Goal: Check status: Check status

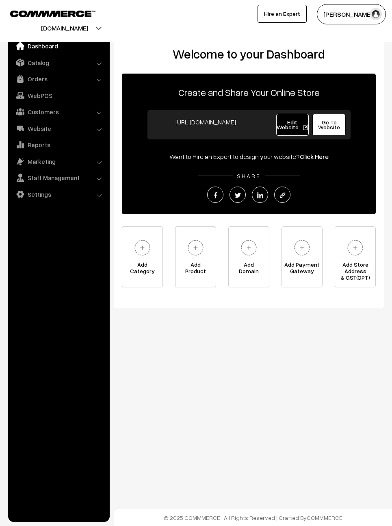
click at [87, 75] on link "Orders" at bounding box center [58, 79] width 97 height 15
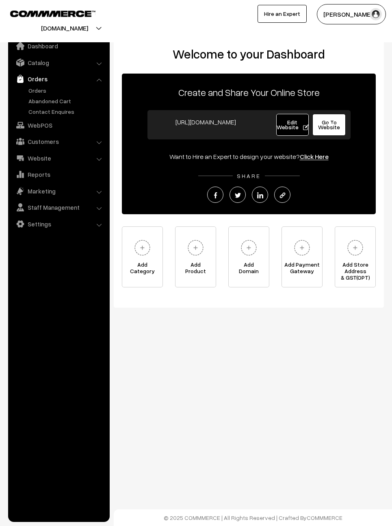
click at [48, 88] on link "Orders" at bounding box center [66, 90] width 80 height 9
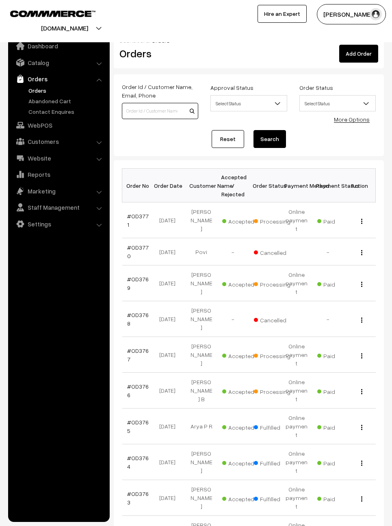
click at [148, 115] on input at bounding box center [160, 111] width 76 height 16
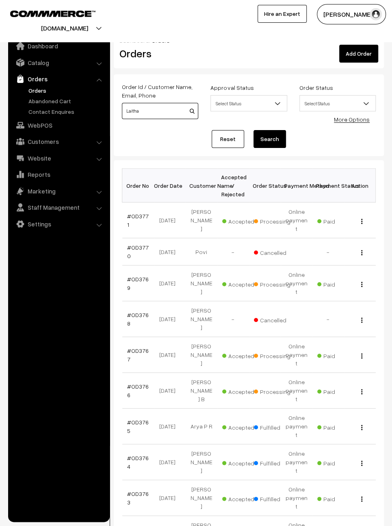
type input "Laitha"
click at [275, 135] on button "Search" at bounding box center [270, 139] width 33 height 18
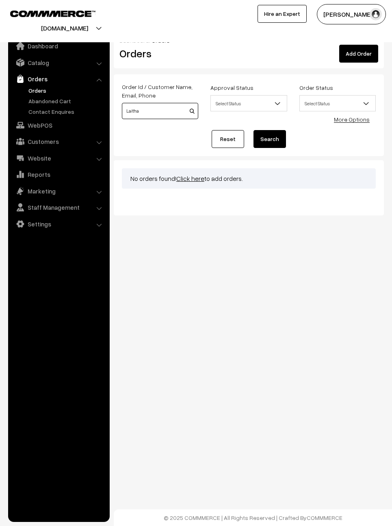
click at [161, 112] on input "Laitha" at bounding box center [160, 111] width 76 height 16
type input "L"
type input "3766"
click at [267, 137] on button "Search" at bounding box center [270, 139] width 33 height 18
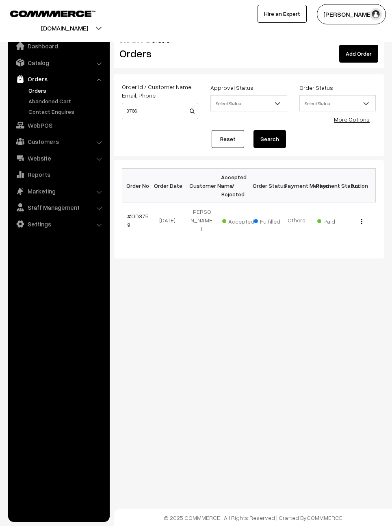
click at [224, 134] on link "Reset" at bounding box center [228, 139] width 33 height 18
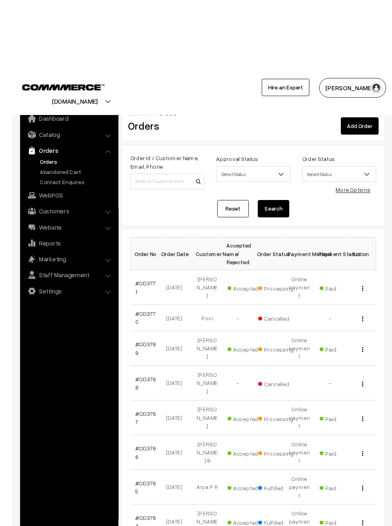
scroll to position [0, 0]
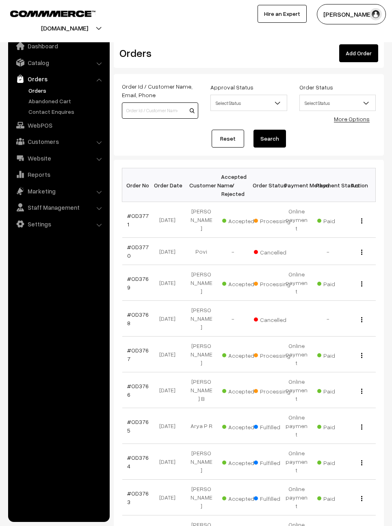
click at [158, 110] on input at bounding box center [160, 110] width 76 height 16
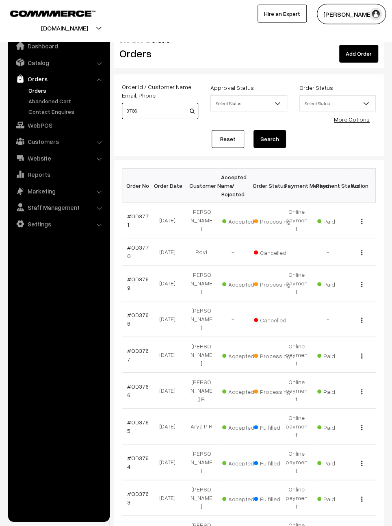
type input "3766"
click at [269, 137] on button "Search" at bounding box center [270, 139] width 33 height 18
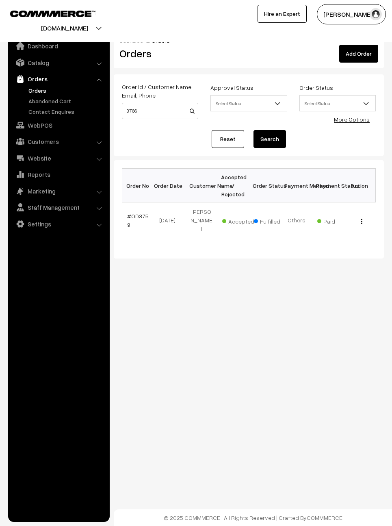
click at [230, 135] on link "Reset" at bounding box center [228, 139] width 33 height 18
click at [232, 140] on link "Reset" at bounding box center [228, 139] width 33 height 18
click at [236, 140] on link "Reset" at bounding box center [228, 139] width 33 height 18
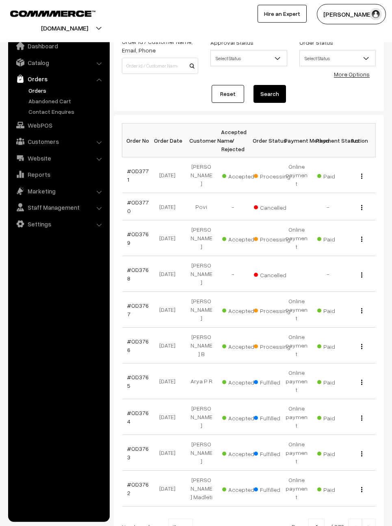
scroll to position [46, 0]
click at [376, 518] on link at bounding box center [369, 526] width 14 height 16
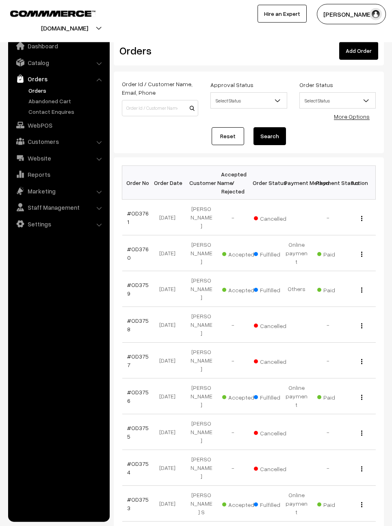
scroll to position [10, 0]
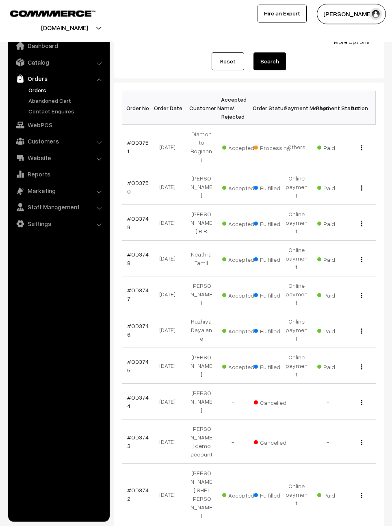
scroll to position [77, 0]
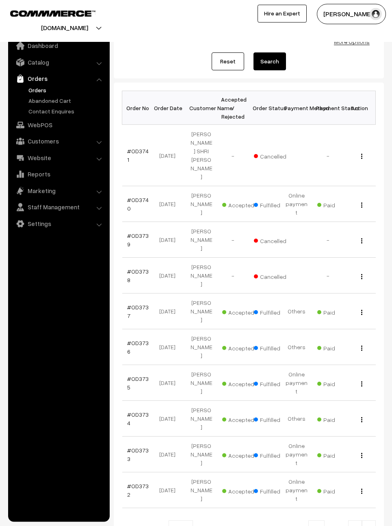
scroll to position [77, 0]
click at [372, 526] on img at bounding box center [368, 529] width 7 height 5
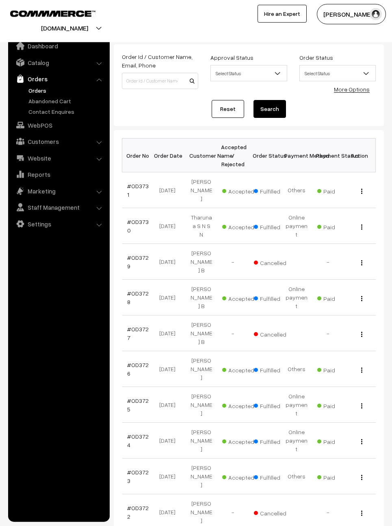
scroll to position [30, 0]
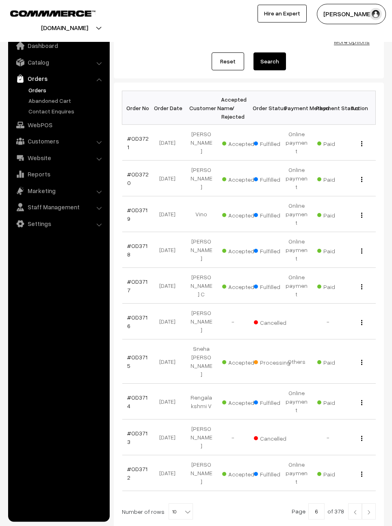
scroll to position [77, 0]
click at [372, 510] on img at bounding box center [368, 512] width 7 height 5
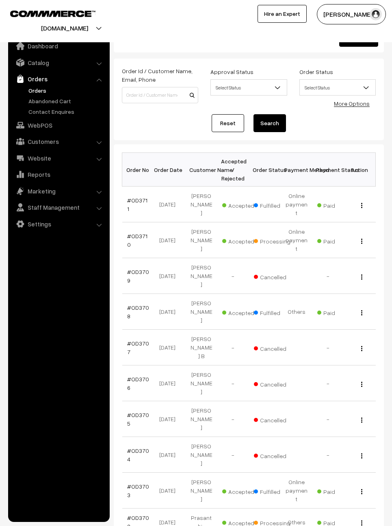
scroll to position [20, 0]
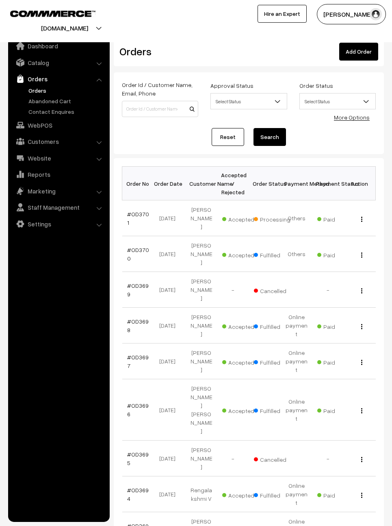
scroll to position [11, 0]
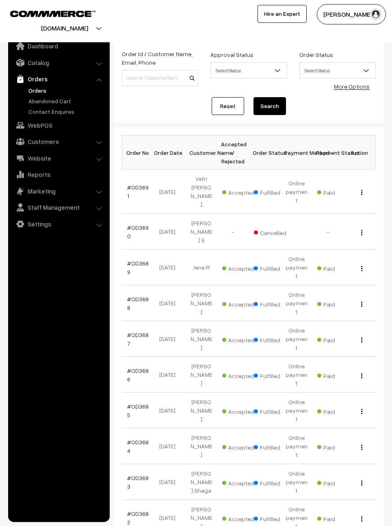
scroll to position [34, 0]
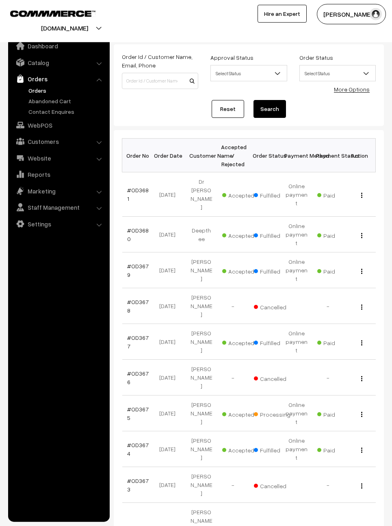
scroll to position [31, 0]
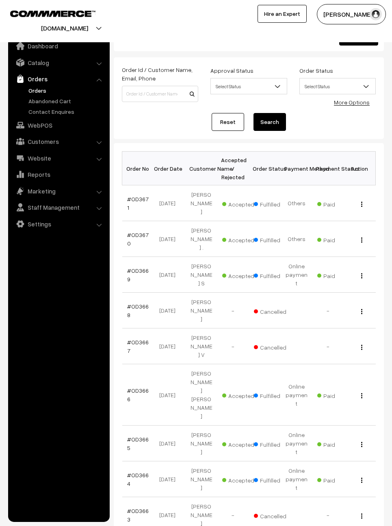
scroll to position [17, 0]
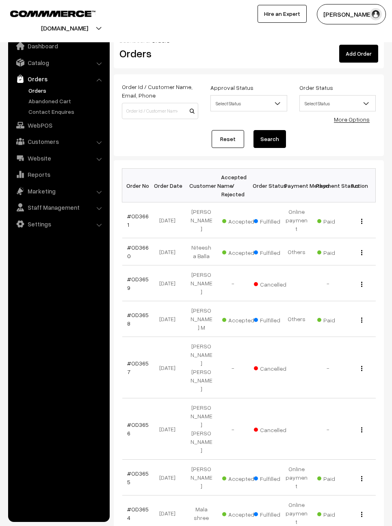
click at [230, 136] on link "Reset" at bounding box center [228, 139] width 33 height 18
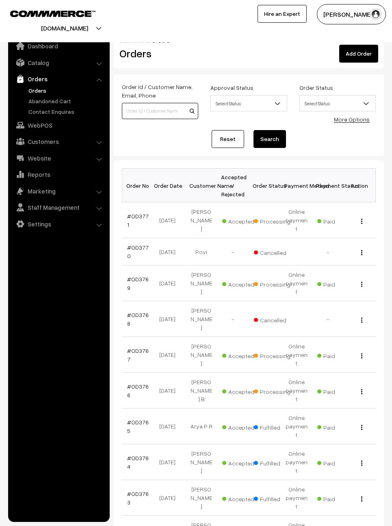
click at [151, 105] on input at bounding box center [160, 111] width 76 height 16
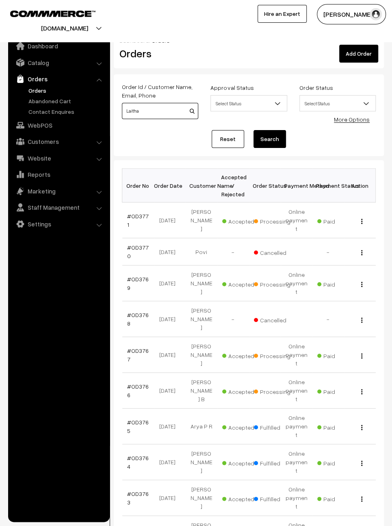
type input "Laitha"
click at [265, 143] on button "Search" at bounding box center [270, 139] width 33 height 18
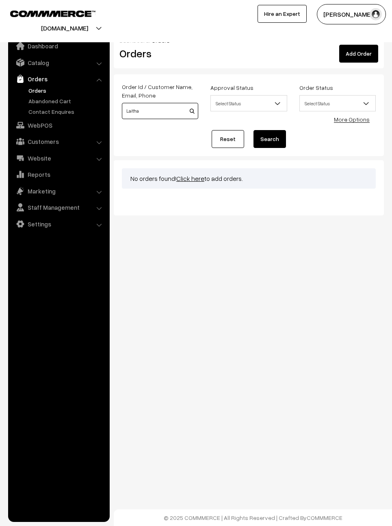
click at [145, 111] on input "Laitha" at bounding box center [160, 111] width 76 height 16
type input "L"
click at [227, 134] on link "Reset" at bounding box center [228, 139] width 33 height 18
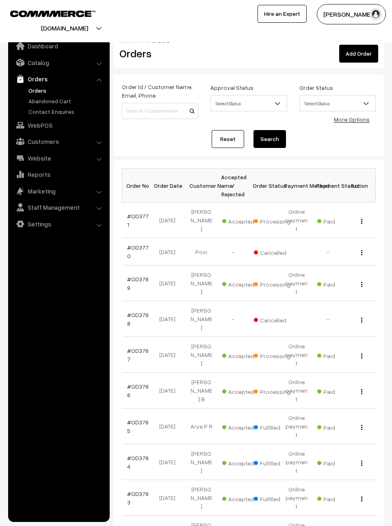
click at [361, 373] on td "View" at bounding box center [360, 391] width 32 height 36
click at [358, 386] on div "View" at bounding box center [360, 390] width 22 height 9
click at [356, 386] on div "View" at bounding box center [360, 390] width 22 height 9
click at [363, 388] on button "button" at bounding box center [362, 391] width 2 height 7
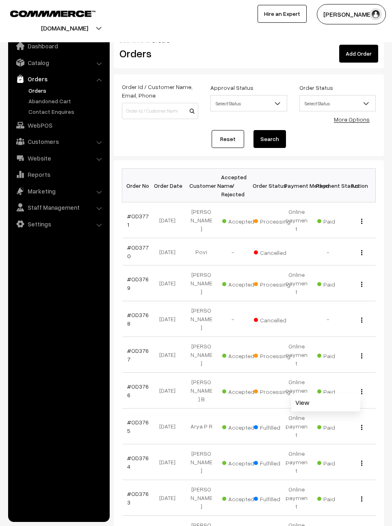
click at [364, 386] on div "View" at bounding box center [360, 390] width 22 height 9
click at [347, 378] on td "View" at bounding box center [360, 391] width 32 height 36
click at [361, 388] on button "button" at bounding box center [362, 391] width 2 height 7
click at [345, 393] on link "View" at bounding box center [325, 402] width 69 height 18
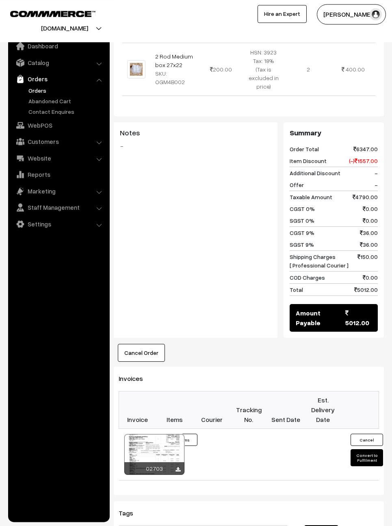
scroll to position [1321, 0]
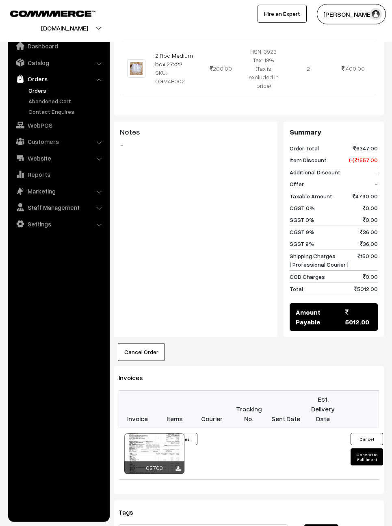
click at [196, 433] on button "23 Items" at bounding box center [181, 439] width 33 height 12
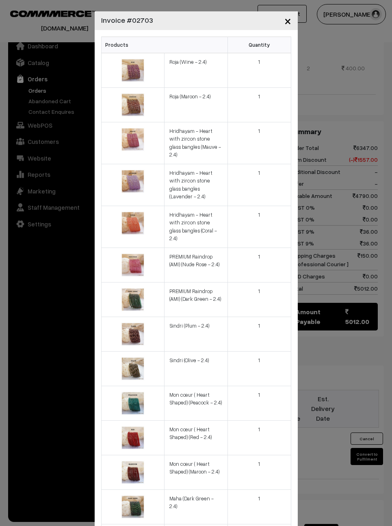
scroll to position [0, 0]
click at [267, 59] on td "1" at bounding box center [259, 70] width 63 height 35
click at [263, 98] on td "1" at bounding box center [259, 104] width 63 height 35
click at [265, 135] on td "1" at bounding box center [259, 143] width 63 height 42
click at [262, 167] on td "1" at bounding box center [259, 185] width 63 height 42
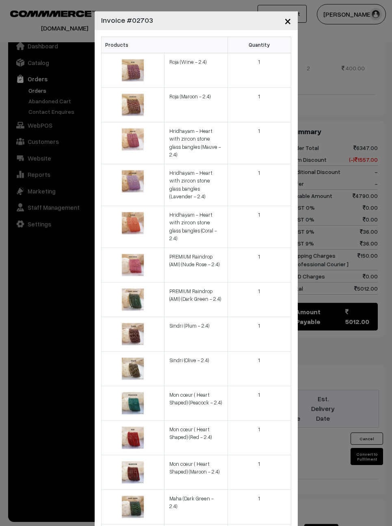
click at [260, 206] on td "1" at bounding box center [259, 227] width 63 height 42
click at [261, 248] on td "1" at bounding box center [259, 265] width 63 height 35
click at [262, 282] on td "1" at bounding box center [259, 299] width 63 height 35
click at [263, 317] on td "1" at bounding box center [259, 334] width 63 height 35
click at [266, 62] on td "1" at bounding box center [259, 70] width 63 height 35
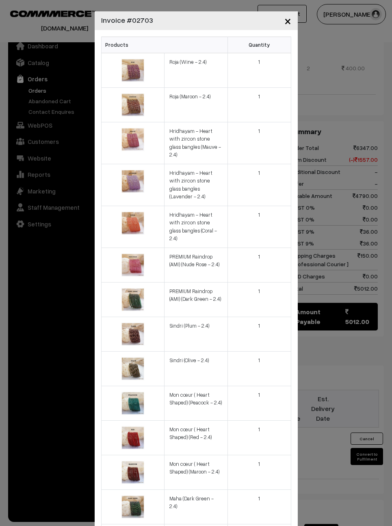
click at [266, 95] on td "1" at bounding box center [259, 104] width 63 height 35
click at [268, 129] on td "1" at bounding box center [259, 143] width 63 height 42
click at [272, 170] on td "1" at bounding box center [259, 185] width 63 height 42
click at [270, 206] on td "1" at bounding box center [259, 227] width 63 height 42
click at [270, 248] on td "1" at bounding box center [259, 265] width 63 height 35
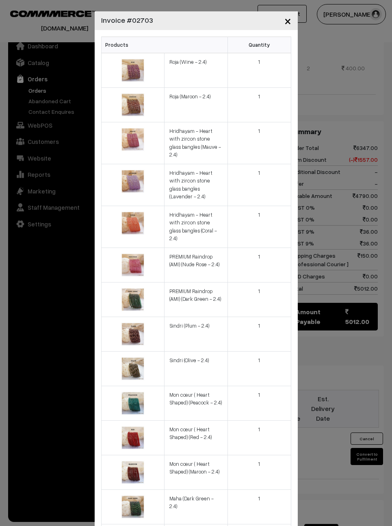
click at [271, 282] on td "1" at bounding box center [259, 299] width 63 height 35
click at [274, 317] on td "1" at bounding box center [259, 334] width 63 height 35
click at [271, 351] on td "1" at bounding box center [259, 368] width 63 height 35
click at [270, 386] on td "1" at bounding box center [259, 403] width 63 height 35
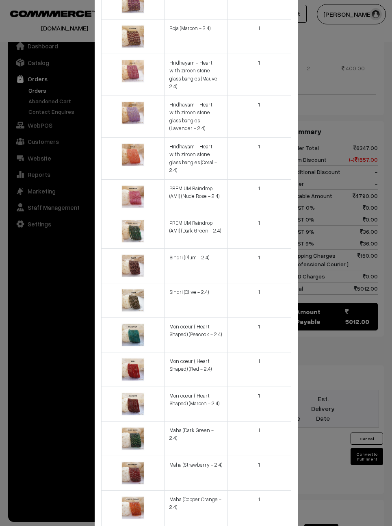
scroll to position [71, 0]
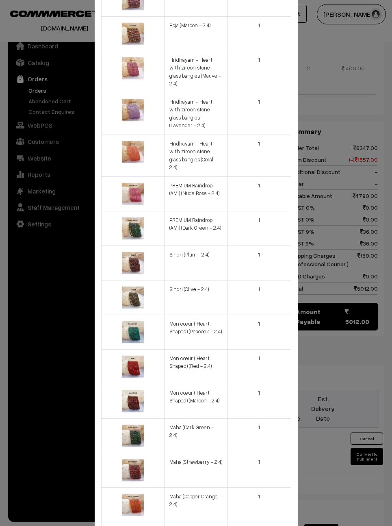
click at [274, 349] on td "1" at bounding box center [259, 366] width 63 height 35
click at [273, 384] on td "1" at bounding box center [259, 401] width 63 height 35
click at [270, 418] on td "1" at bounding box center [259, 435] width 63 height 35
click at [269, 453] on td "1" at bounding box center [259, 470] width 63 height 35
click at [268, 487] on td "1" at bounding box center [259, 504] width 63 height 35
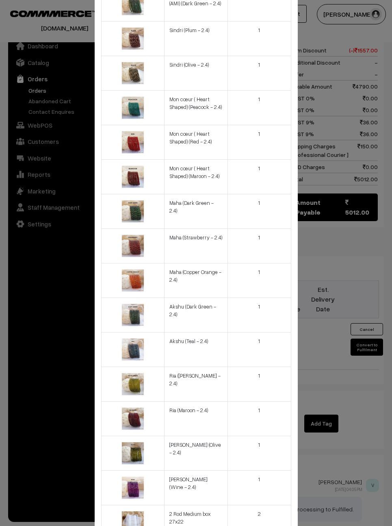
scroll to position [295, 0]
click at [266, 471] on td "1" at bounding box center [259, 488] width 63 height 35
click at [270, 436] on td "1" at bounding box center [259, 453] width 63 height 35
click at [269, 402] on td "1" at bounding box center [259, 419] width 63 height 35
click at [269, 367] on td "1" at bounding box center [259, 384] width 63 height 35
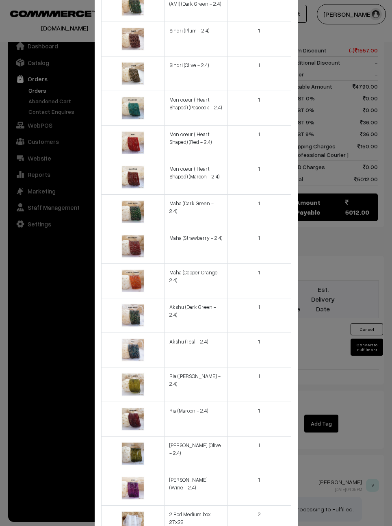
click at [267, 332] on td "1" at bounding box center [259, 349] width 63 height 35
click at [260, 298] on td "1" at bounding box center [259, 315] width 63 height 35
click at [265, 263] on td "1" at bounding box center [259, 280] width 63 height 35
click at [269, 229] on td "1" at bounding box center [259, 246] width 63 height 35
click at [261, 194] on td "1" at bounding box center [259, 211] width 63 height 35
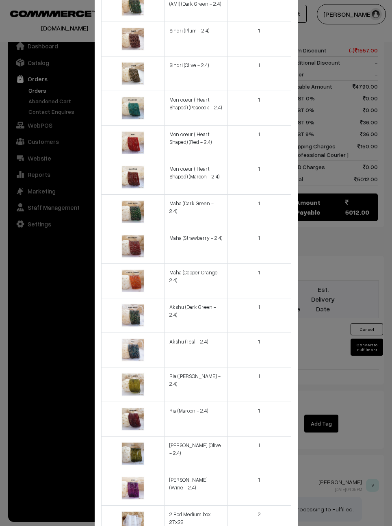
click at [265, 160] on td "1" at bounding box center [259, 177] width 63 height 35
click at [262, 125] on td "1" at bounding box center [259, 142] width 63 height 35
click at [269, 91] on td "1" at bounding box center [259, 108] width 63 height 35
click at [270, 56] on td "1" at bounding box center [259, 73] width 63 height 35
click at [264, 22] on td "1" at bounding box center [259, 39] width 63 height 35
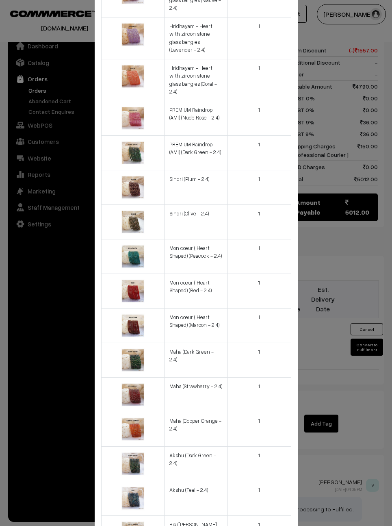
scroll to position [145, 0]
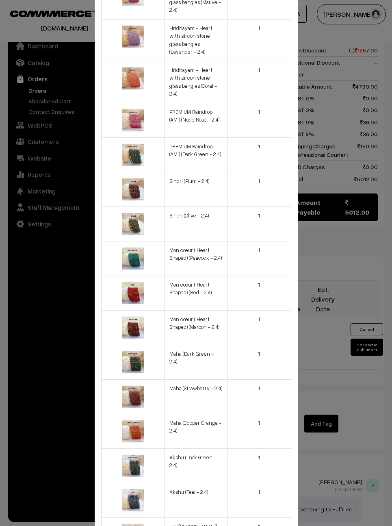
click at [267, 172] on td "1" at bounding box center [259, 189] width 63 height 35
click at [265, 137] on td "1" at bounding box center [259, 154] width 63 height 35
click at [265, 103] on td "1" at bounding box center [259, 120] width 63 height 35
click at [265, 63] on td "1" at bounding box center [259, 82] width 63 height 42
click at [271, 26] on td "1" at bounding box center [259, 40] width 63 height 42
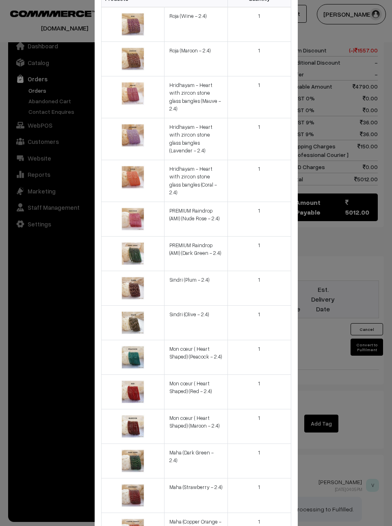
scroll to position [38, 0]
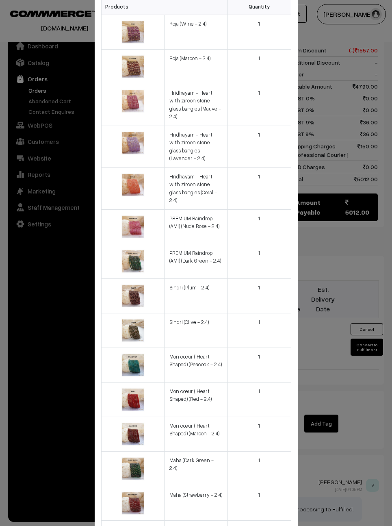
click at [261, 95] on td "1" at bounding box center [259, 105] width 63 height 42
click at [262, 59] on td "1" at bounding box center [259, 66] width 63 height 35
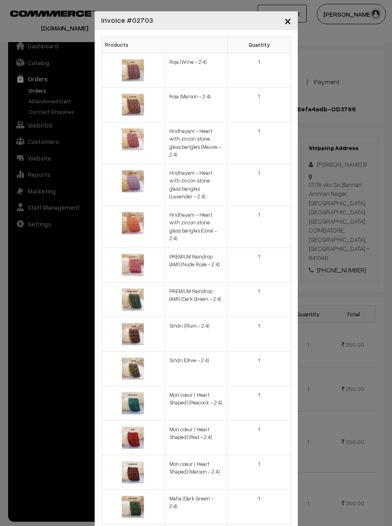
scroll to position [17, 0]
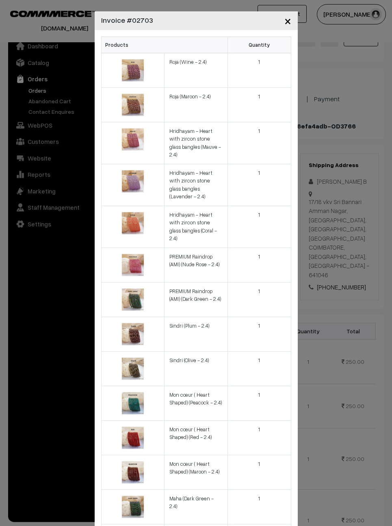
click at [270, 102] on td "1" at bounding box center [259, 104] width 63 height 35
click at [263, 136] on td "1" at bounding box center [259, 143] width 63 height 42
click at [272, 169] on td "1" at bounding box center [259, 185] width 63 height 42
click at [269, 207] on td "1" at bounding box center [259, 227] width 63 height 42
click at [262, 248] on td "1" at bounding box center [259, 265] width 63 height 35
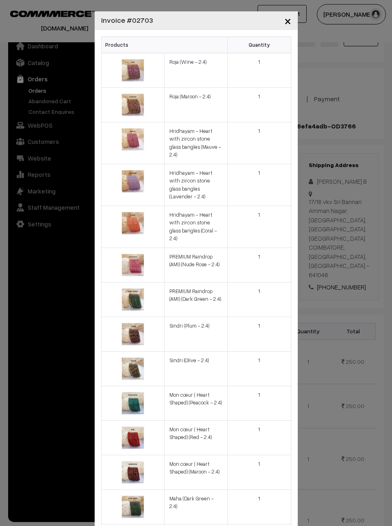
click at [260, 282] on td "1" at bounding box center [259, 299] width 63 height 35
click at [265, 317] on td "1" at bounding box center [259, 334] width 63 height 35
click at [267, 351] on td "1" at bounding box center [259, 368] width 63 height 35
click at [265, 386] on td "1" at bounding box center [259, 403] width 63 height 35
click at [261, 420] on td "1" at bounding box center [259, 437] width 63 height 35
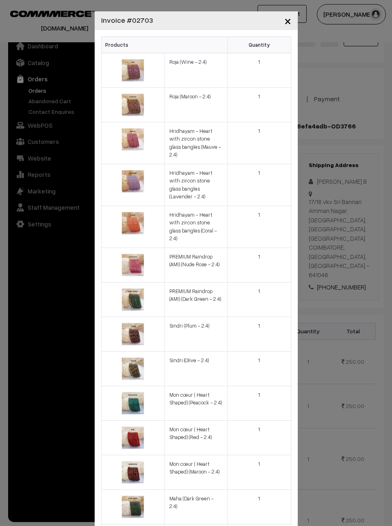
click at [262, 455] on td "1" at bounding box center [259, 472] width 63 height 35
click at [254, 489] on td "1" at bounding box center [259, 506] width 63 height 35
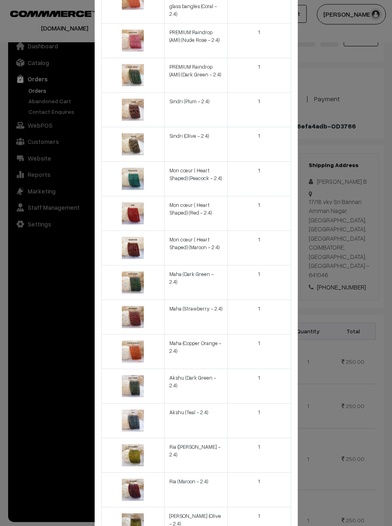
scroll to position [225, 0]
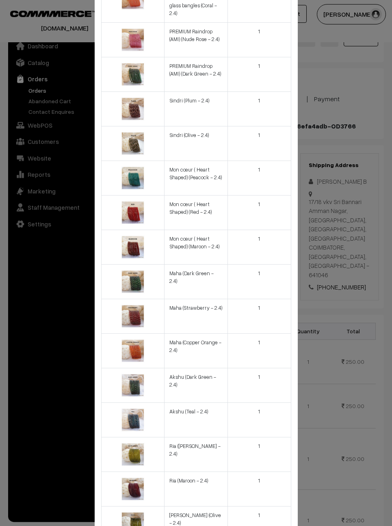
click at [256, 333] on td "1" at bounding box center [259, 350] width 63 height 35
click at [262, 368] on td "1" at bounding box center [259, 385] width 63 height 35
click at [265, 402] on td "1" at bounding box center [259, 419] width 63 height 35
click at [256, 437] on td "1" at bounding box center [259, 454] width 63 height 35
click at [252, 471] on td "1" at bounding box center [259, 488] width 63 height 35
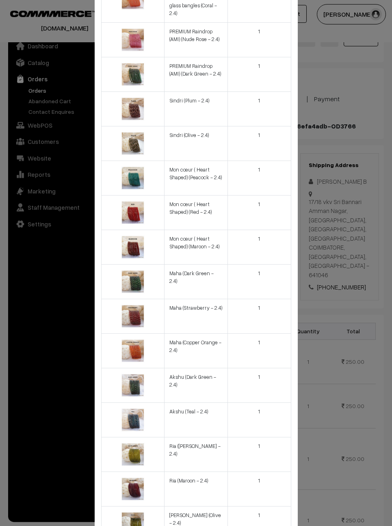
click at [268, 506] on td "1" at bounding box center [259, 523] width 63 height 35
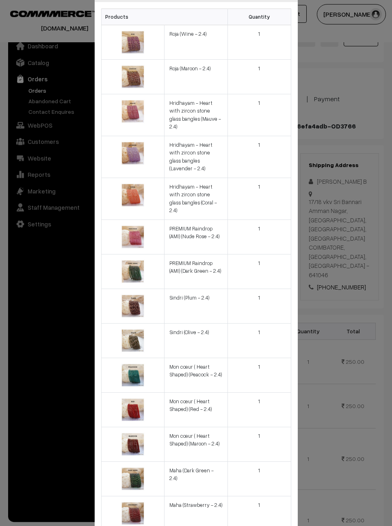
scroll to position [-13, 0]
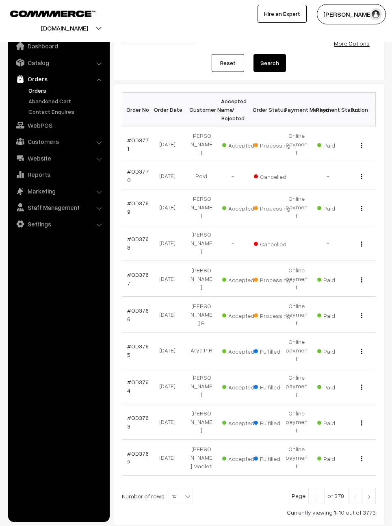
scroll to position [76, 0]
click at [366, 310] on div "View" at bounding box center [360, 314] width 22 height 9
click at [358, 310] on div "View" at bounding box center [360, 314] width 22 height 9
click at [364, 310] on div "View" at bounding box center [360, 314] width 22 height 9
click at [361, 310] on div "View" at bounding box center [360, 314] width 22 height 9
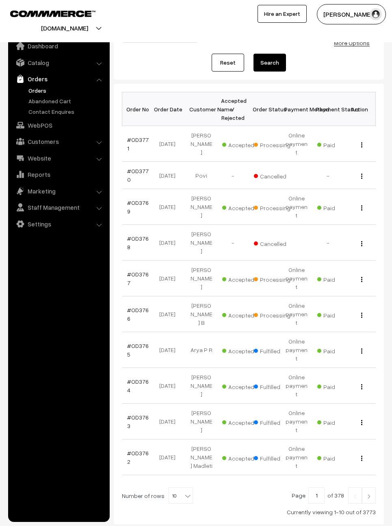
click at [358, 296] on td "View" at bounding box center [360, 314] width 32 height 36
click at [356, 310] on div "View" at bounding box center [360, 314] width 22 height 9
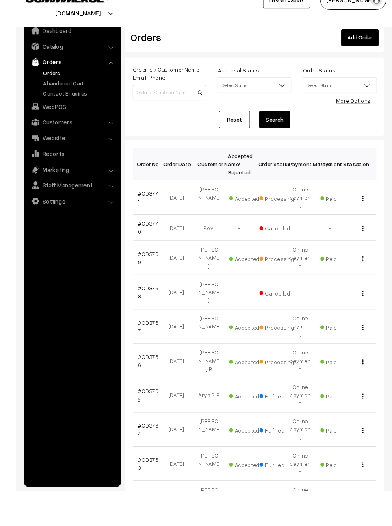
scroll to position [14, 0]
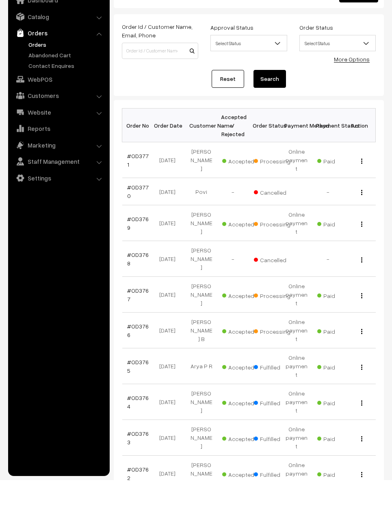
click at [361, 358] on td "View" at bounding box center [360, 376] width 32 height 36
click at [361, 374] on button "button" at bounding box center [362, 377] width 2 height 7
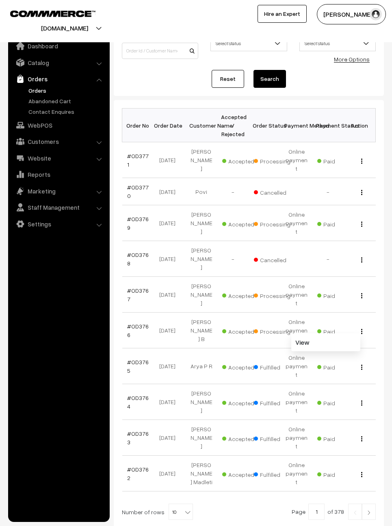
click at [365, 326] on div "View" at bounding box center [360, 330] width 22 height 9
click at [362, 329] on img "button" at bounding box center [361, 331] width 1 height 5
click at [346, 333] on link "View" at bounding box center [325, 342] width 69 height 18
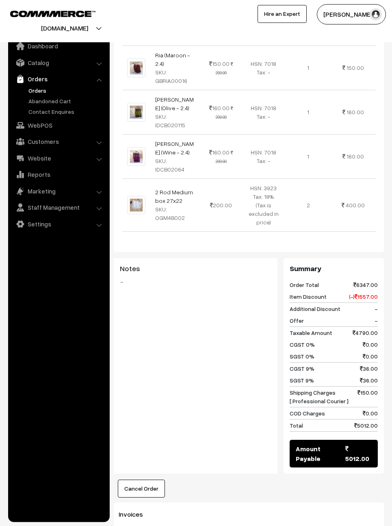
scroll to position [1184, 0]
